Goal: Task Accomplishment & Management: Use online tool/utility

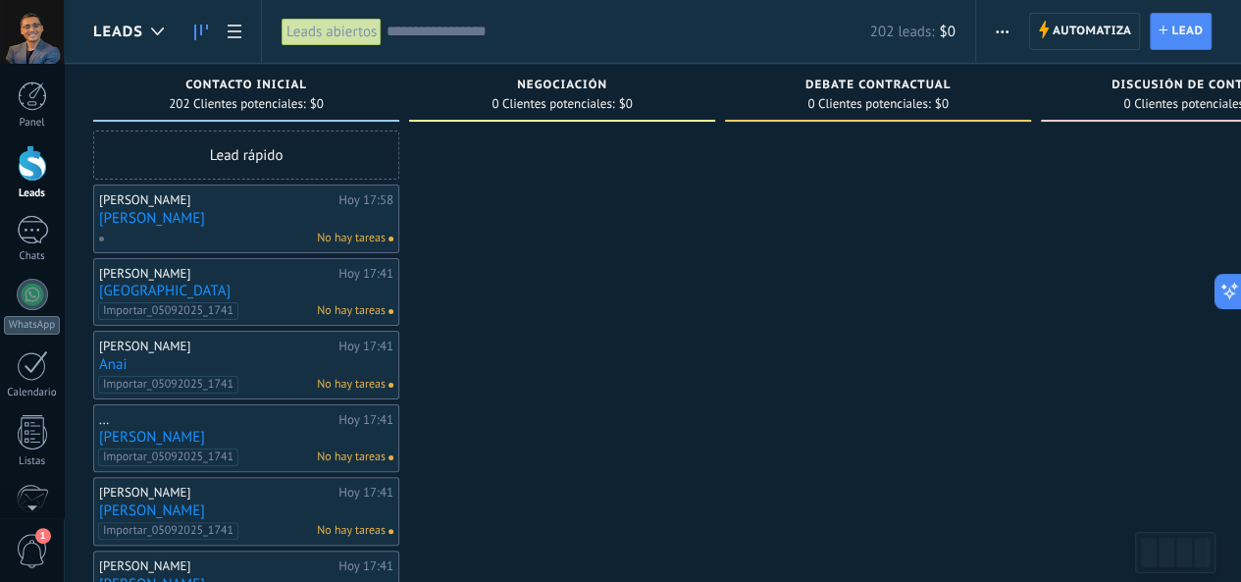
click at [952, 31] on span "$0" at bounding box center [947, 32] width 16 height 19
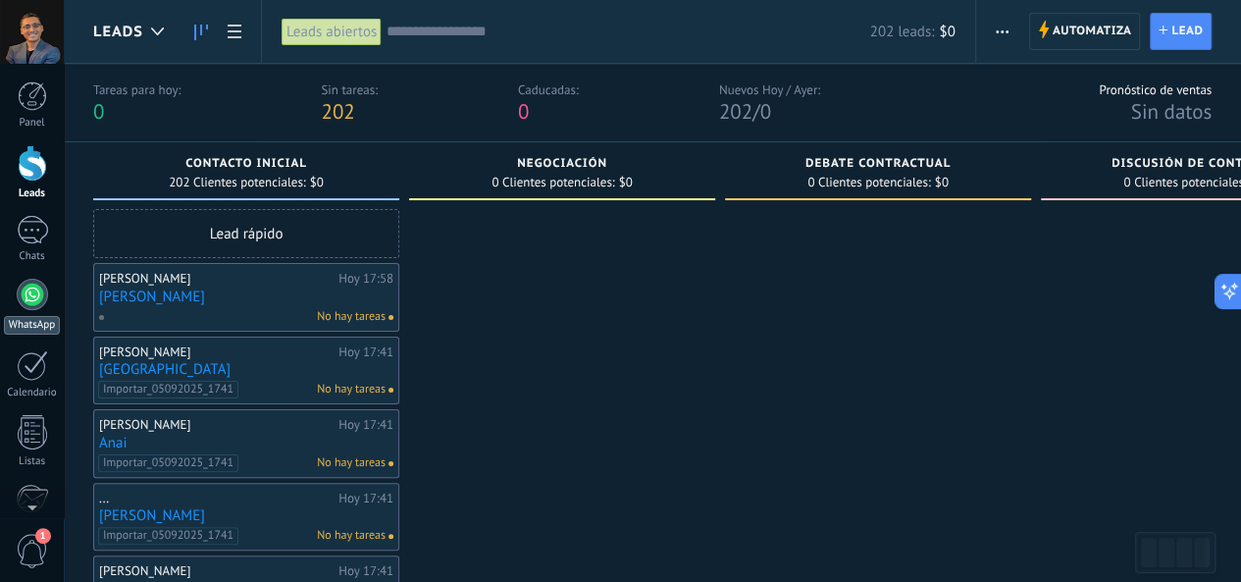
click at [29, 303] on div at bounding box center [32, 294] width 31 height 31
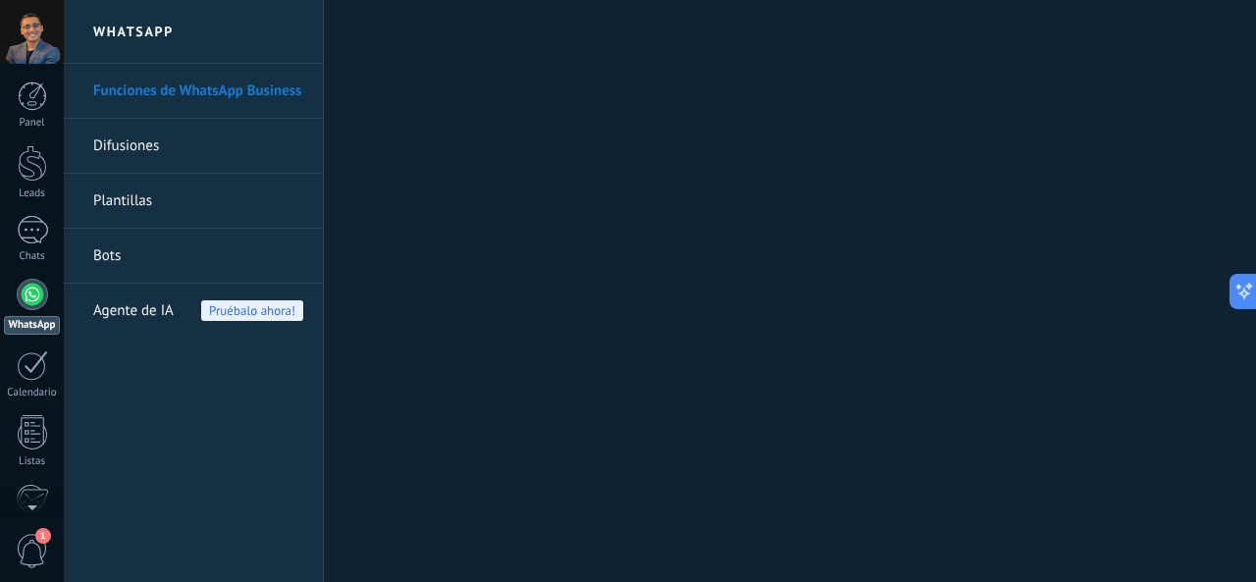
click at [200, 200] on link "Plantillas" at bounding box center [198, 201] width 210 height 55
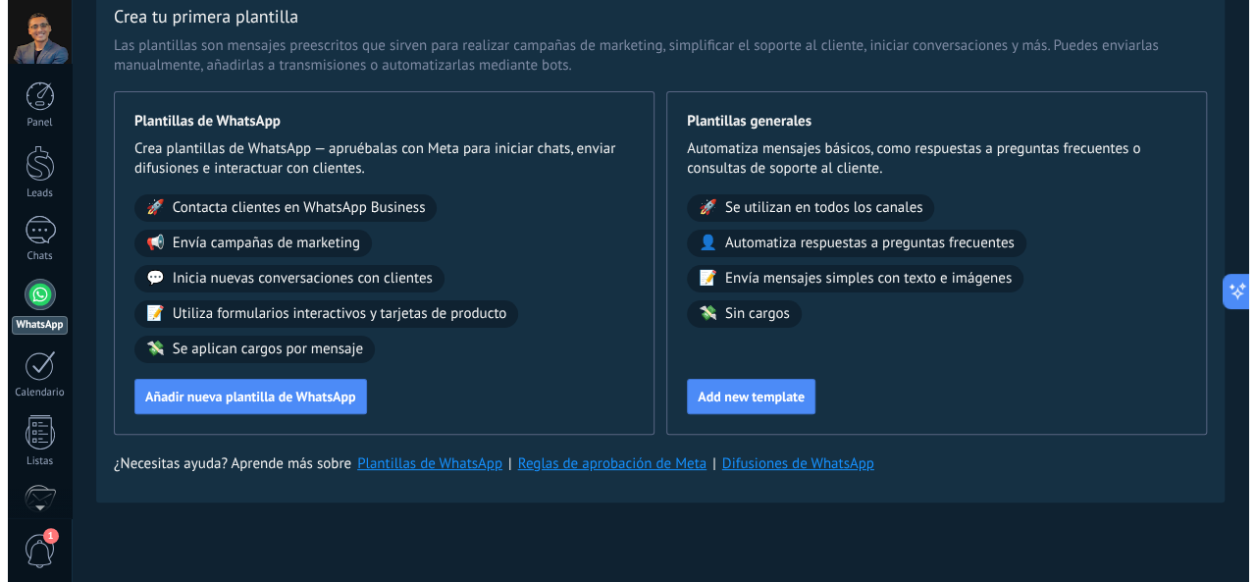
scroll to position [99, 0]
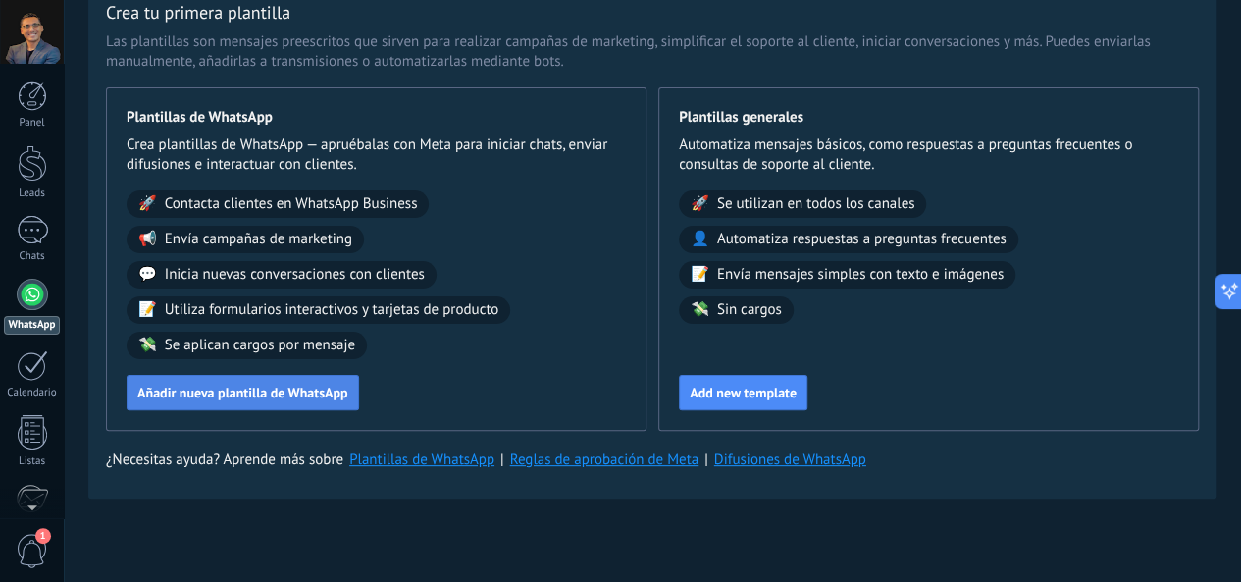
click at [359, 384] on button "Añadir nueva plantilla de WhatsApp" at bounding box center [243, 392] width 233 height 35
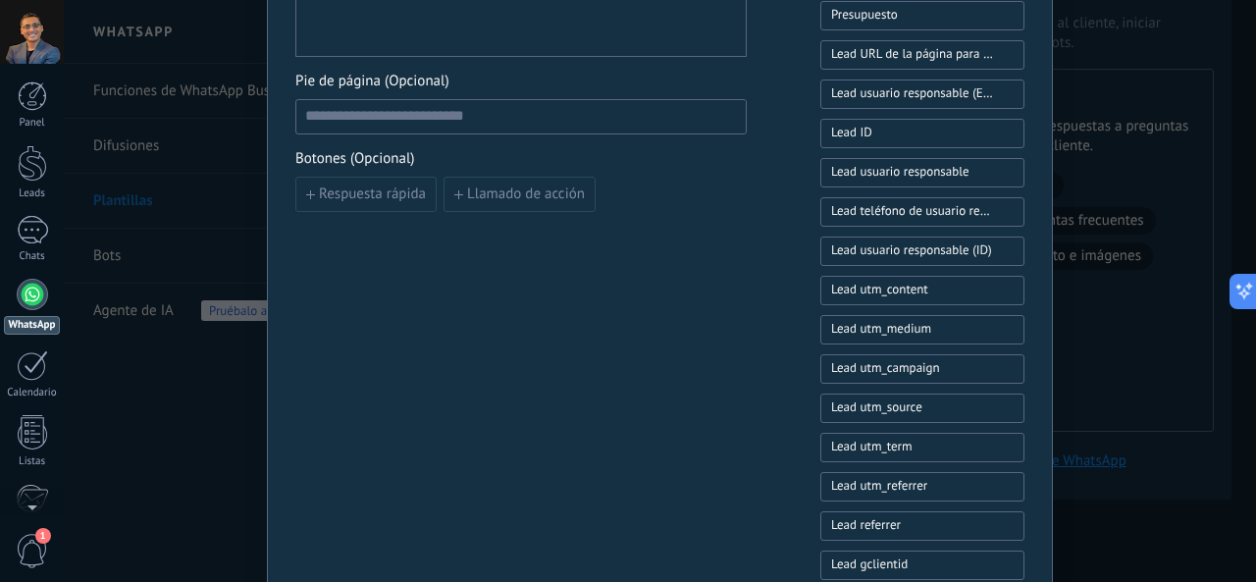
scroll to position [687, 0]
click at [538, 197] on span "Llamado de acción" at bounding box center [526, 193] width 118 height 14
click at [768, 189] on icon "button" at bounding box center [768, 193] width 10 height 12
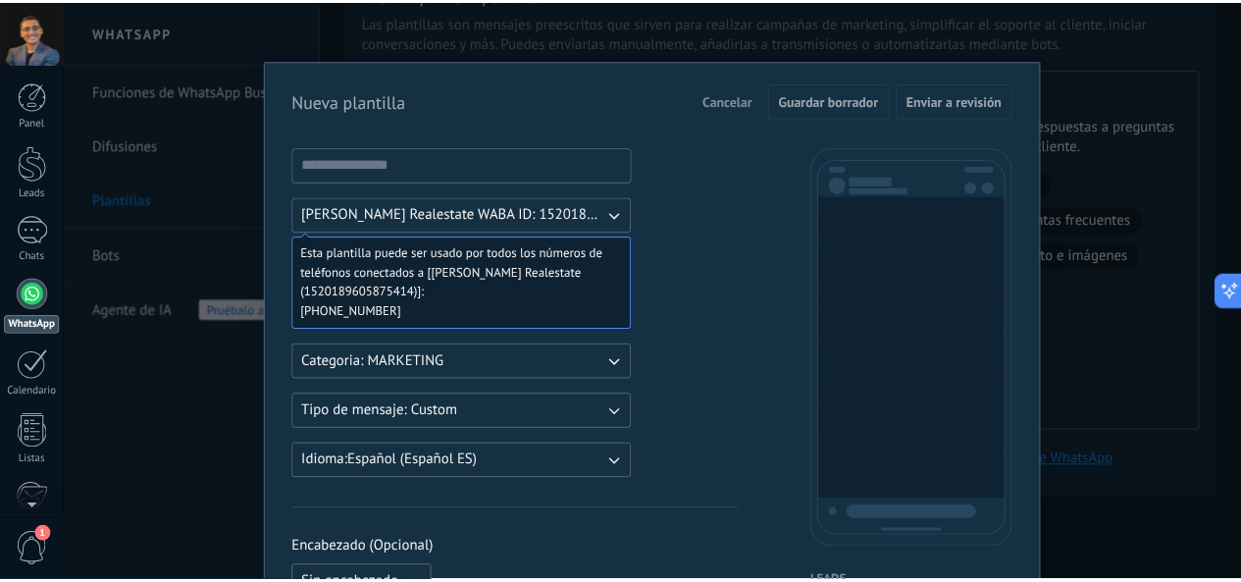
scroll to position [0, 0]
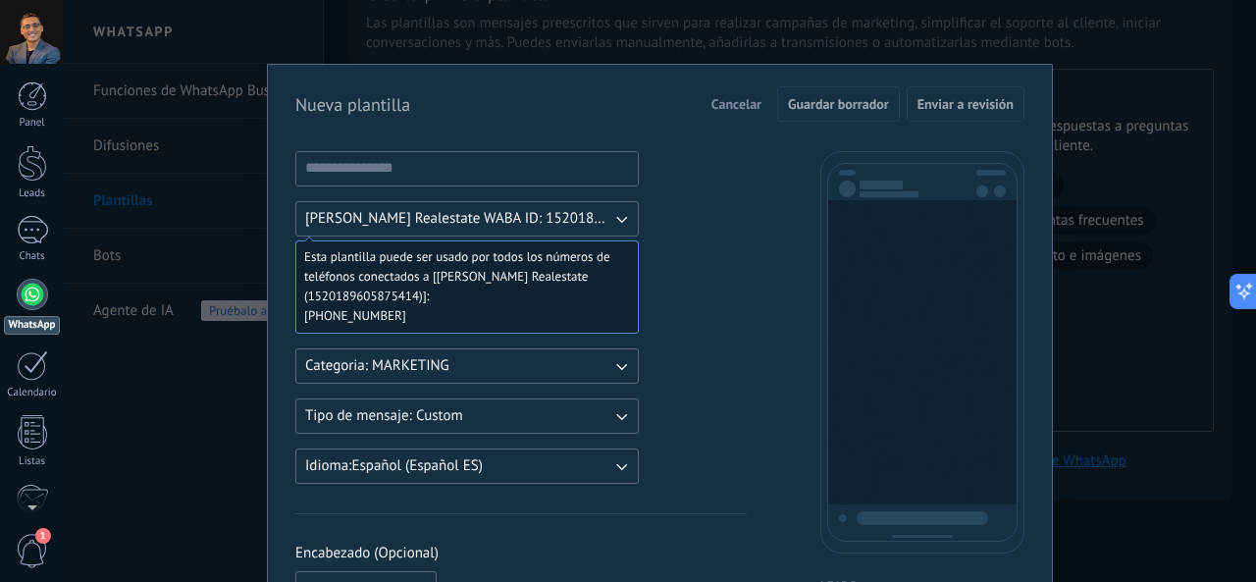
click at [724, 101] on span "Cancelar" at bounding box center [736, 104] width 50 height 14
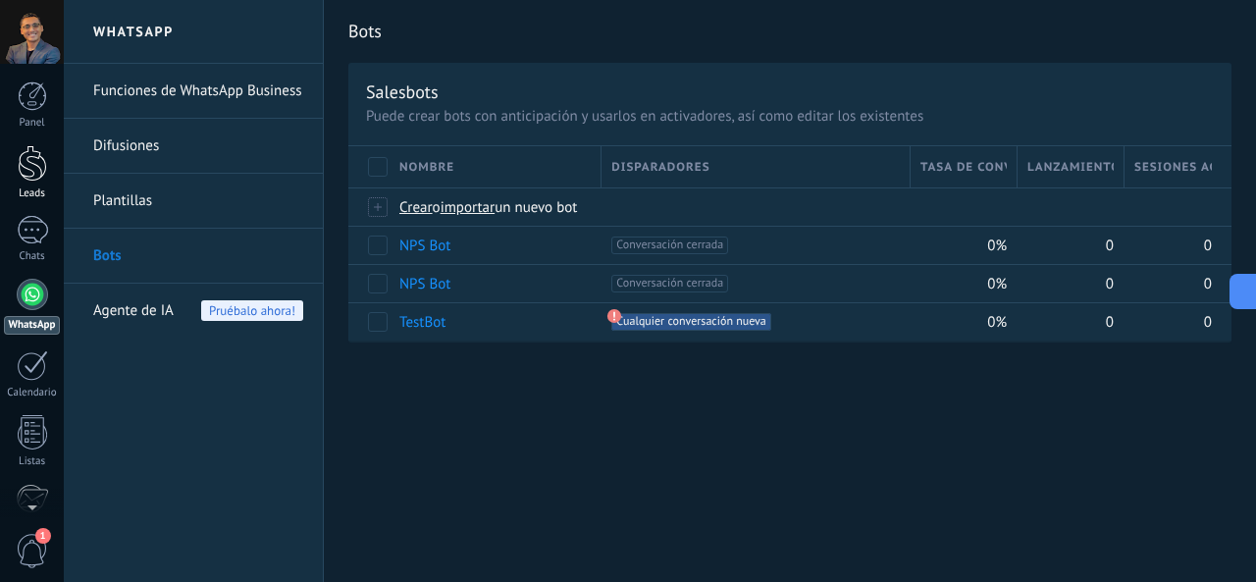
click at [39, 168] on div at bounding box center [32, 163] width 29 height 36
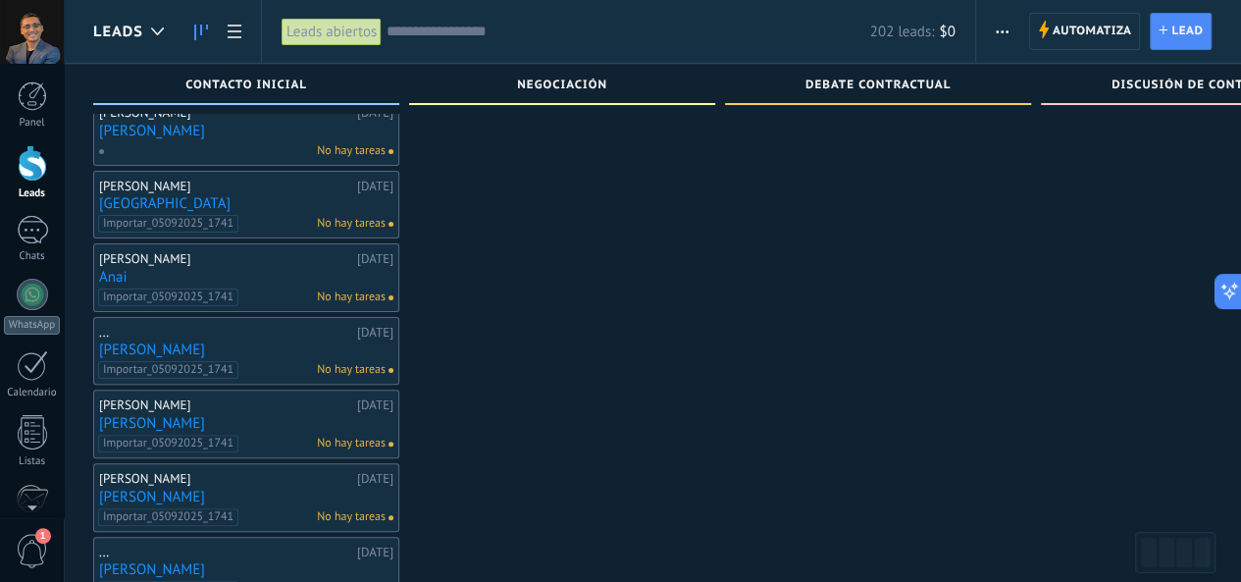
scroll to position [98, 0]
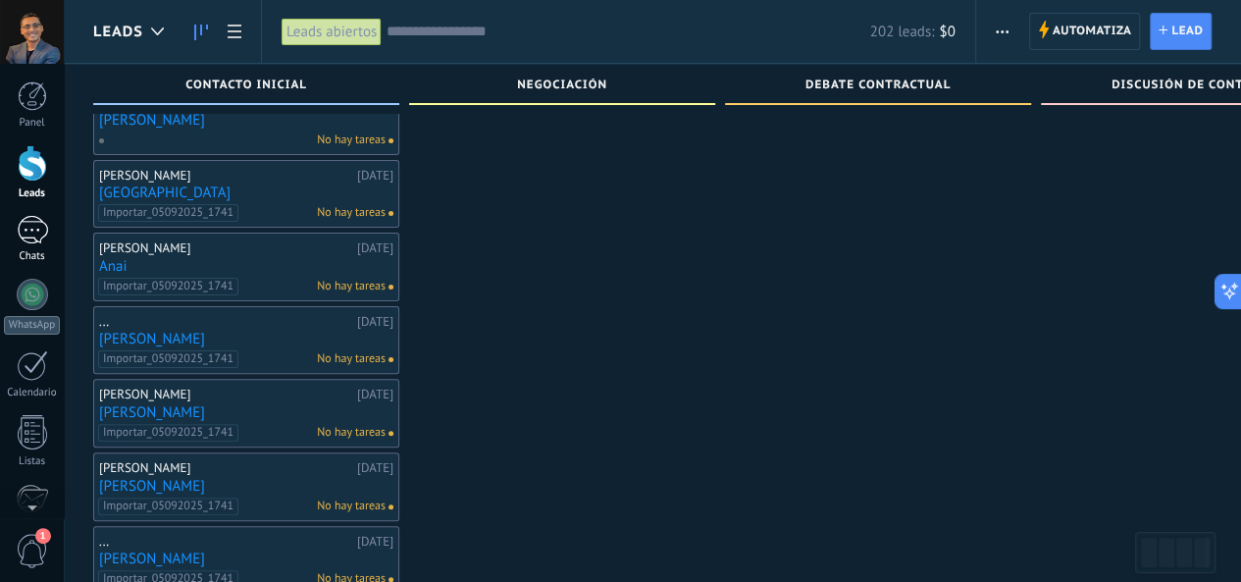
click at [27, 228] on div at bounding box center [32, 230] width 31 height 28
